Goal: Task Accomplishment & Management: Manage account settings

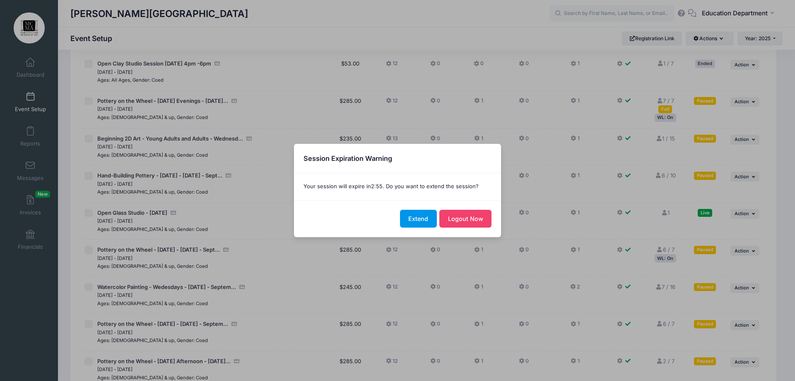
scroll to position [5994, 0]
click at [427, 215] on button "Extend" at bounding box center [418, 219] width 37 height 18
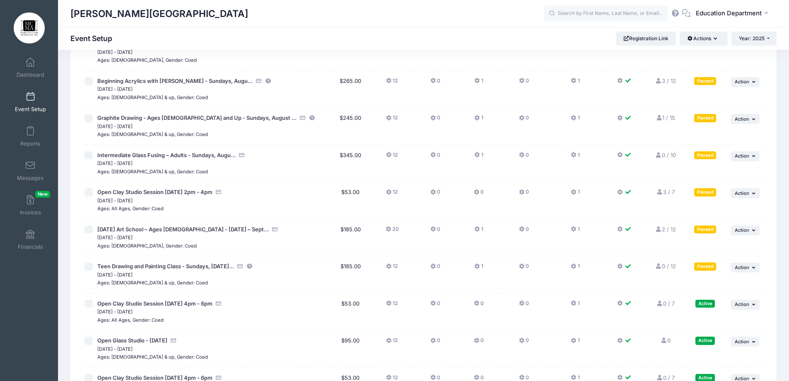
scroll to position [6408, 0]
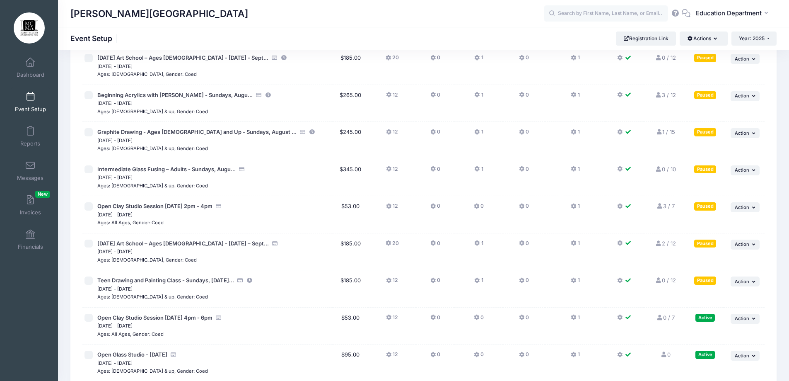
click at [663, 133] on link "1 / 15 Full" at bounding box center [665, 131] width 19 height 7
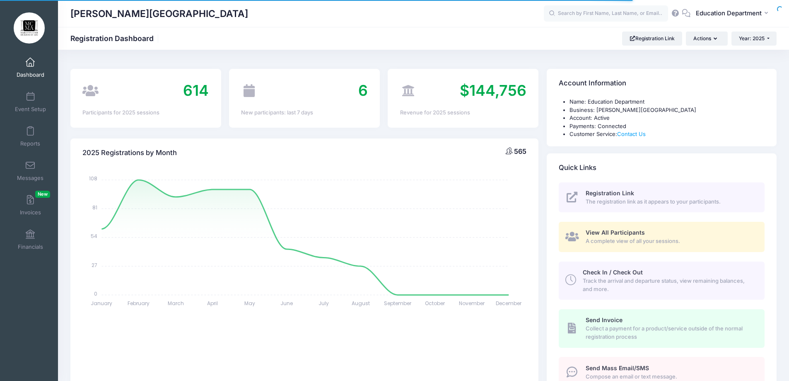
select select
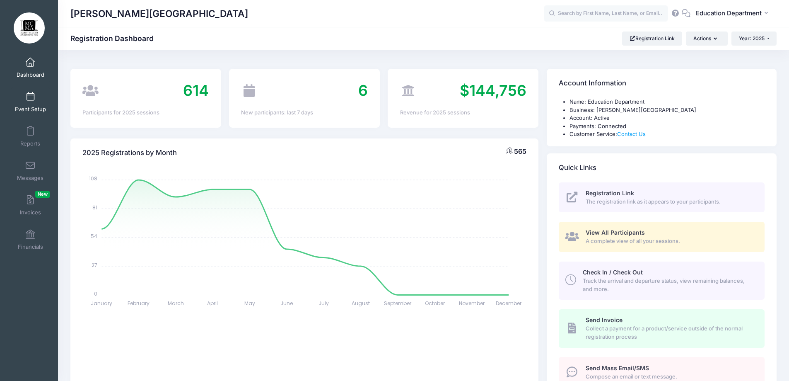
click at [24, 103] on link "Event Setup" at bounding box center [30, 101] width 39 height 29
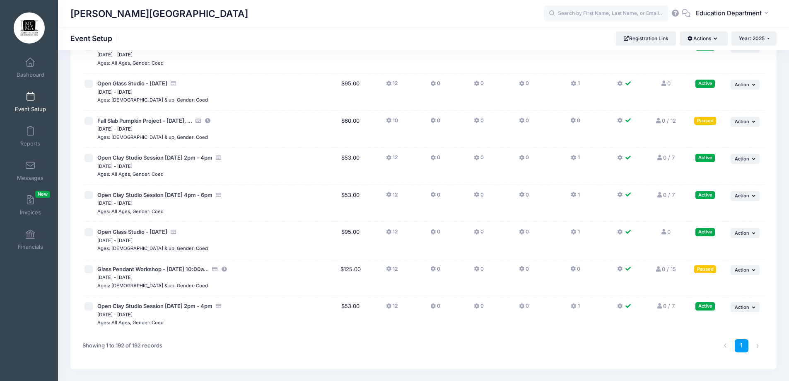
scroll to position [6929, 0]
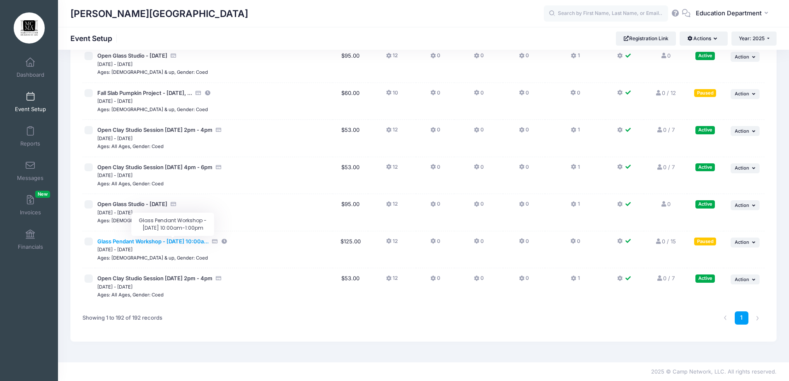
click at [209, 241] on span "Glass Pendant Workshop - [DATE] 10:00a..." at bounding box center [152, 241] width 111 height 7
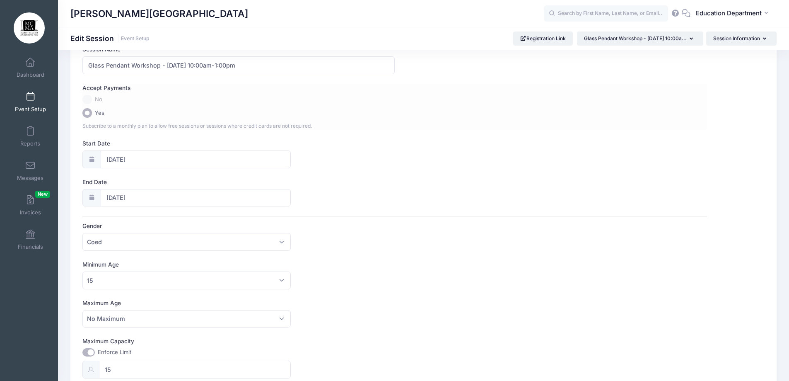
scroll to position [83, 0]
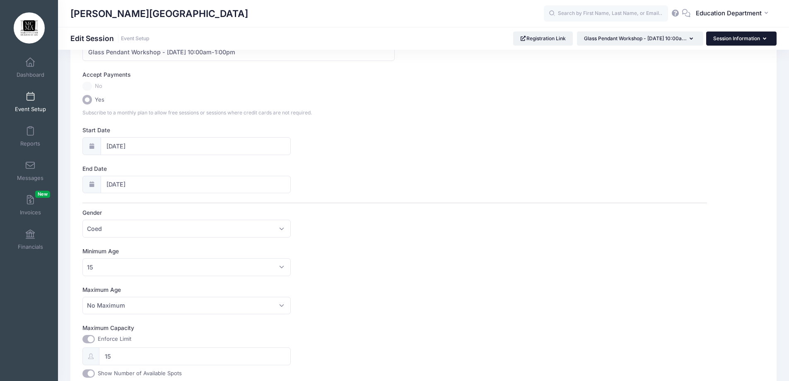
click at [736, 38] on button "Session Information" at bounding box center [741, 38] width 70 height 14
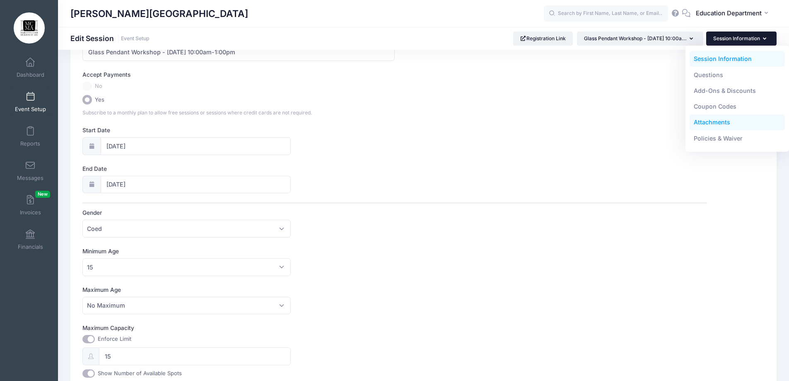
click at [713, 125] on link "Attachments" at bounding box center [738, 122] width 96 height 16
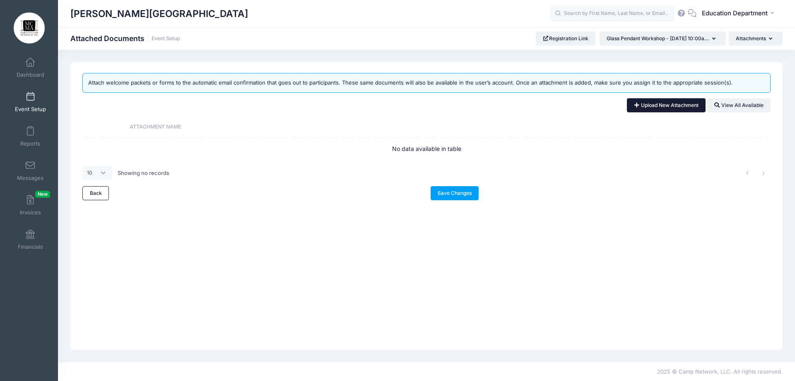
click at [663, 107] on link "Upload New Attachment" at bounding box center [666, 105] width 79 height 14
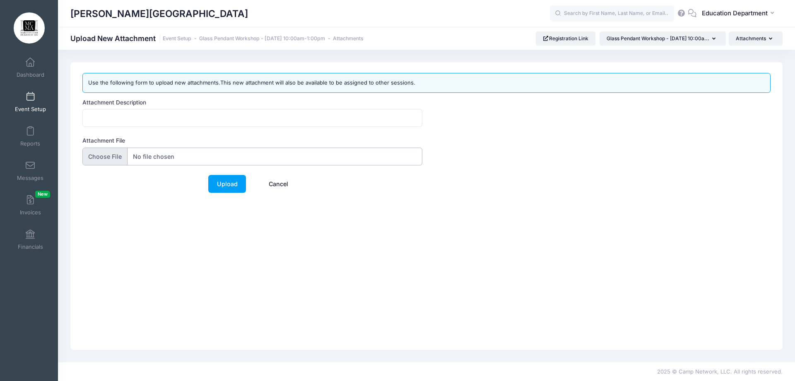
click at [92, 152] on input "Attachment File" at bounding box center [252, 156] width 340 height 18
type input "C:\fakepath\Pendant Letter.docx.pdf"
click at [224, 184] on link "Upload" at bounding box center [227, 184] width 38 height 18
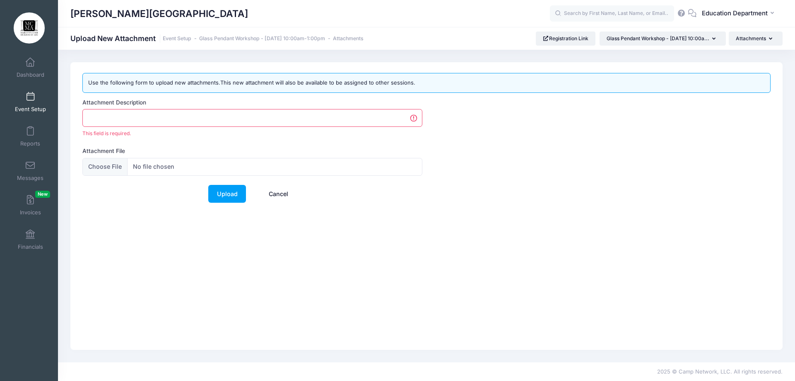
click at [160, 115] on input "Attachment Description" at bounding box center [252, 118] width 340 height 18
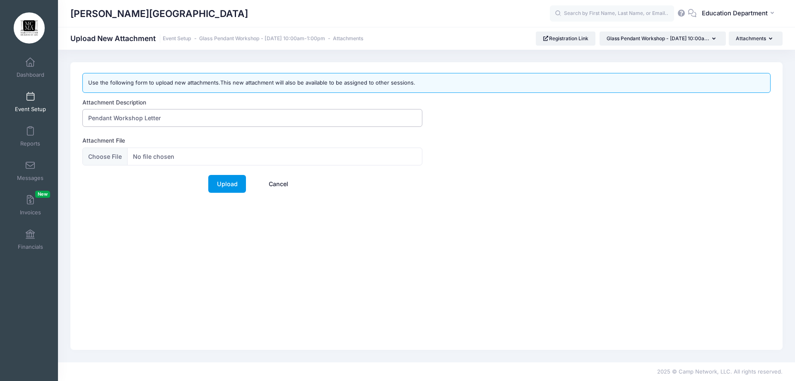
type input "Pendant Workshop Letter"
click at [228, 181] on link "Upload" at bounding box center [227, 184] width 38 height 18
